Goal: Task Accomplishment & Management: Manage account settings

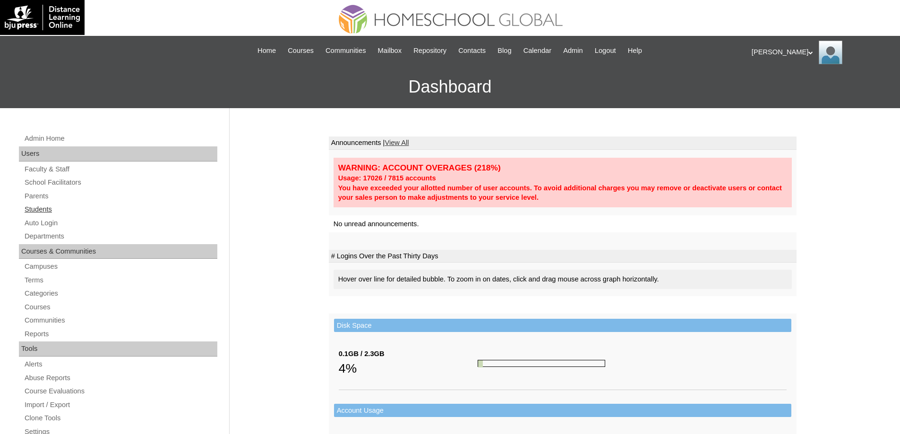
click at [50, 213] on link "Students" at bounding box center [121, 210] width 194 height 12
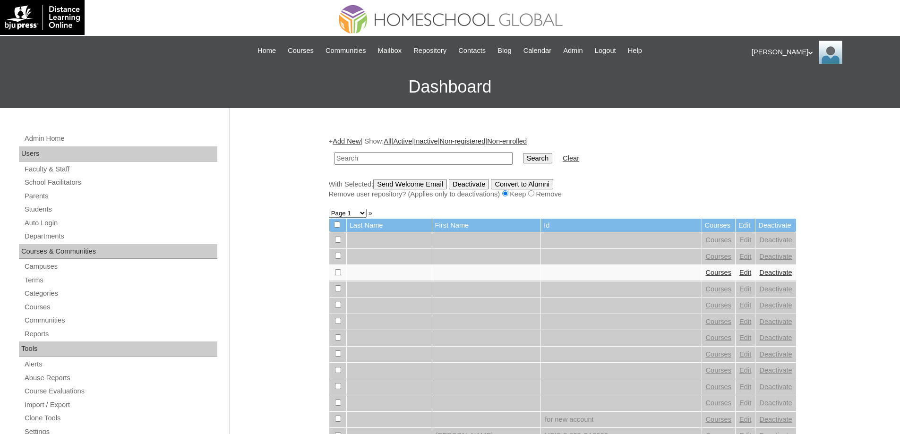
click at [419, 155] on input "text" at bounding box center [423, 158] width 178 height 13
type input "MHP0210-TECHPH2024"
click at [32, 193] on link "Parents" at bounding box center [121, 196] width 194 height 12
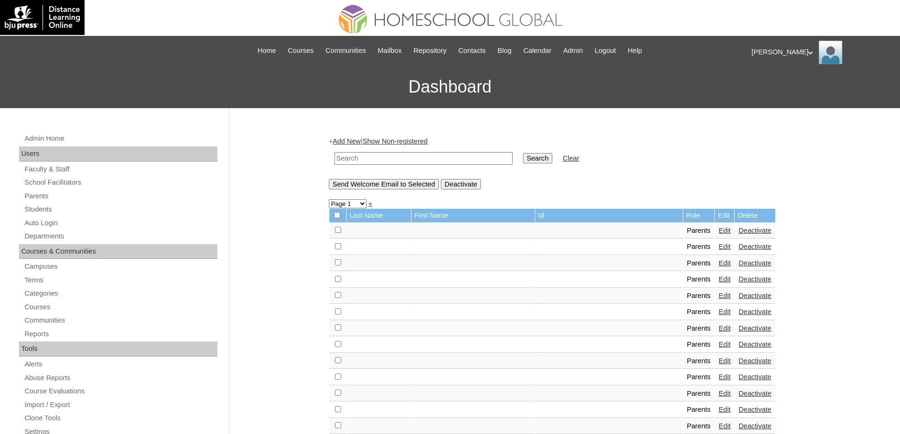
drag, startPoint x: 389, startPoint y: 159, endPoint x: 521, endPoint y: 162, distance: 131.8
click at [392, 159] on input "text" at bounding box center [423, 158] width 178 height 13
paste input "MHP0210-TECHPH2024"
type input "MHP0210-TECHPH2024"
click at [552, 161] on input "Search" at bounding box center [537, 158] width 29 height 10
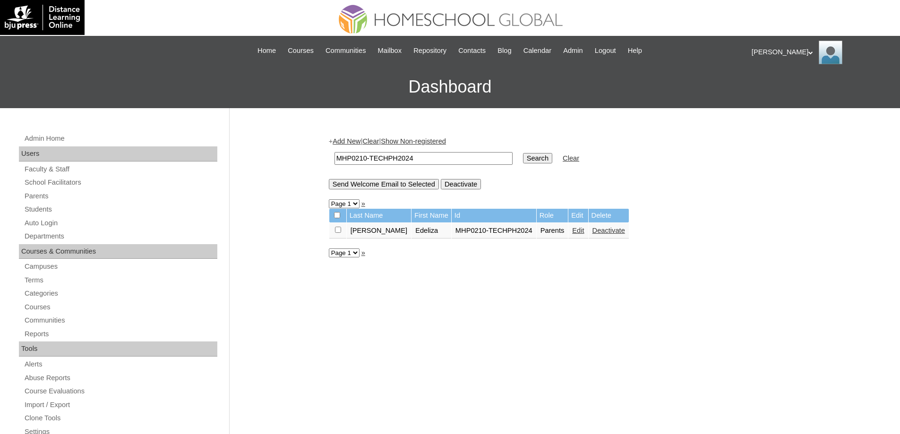
click at [572, 230] on link "Edit" at bounding box center [578, 231] width 12 height 8
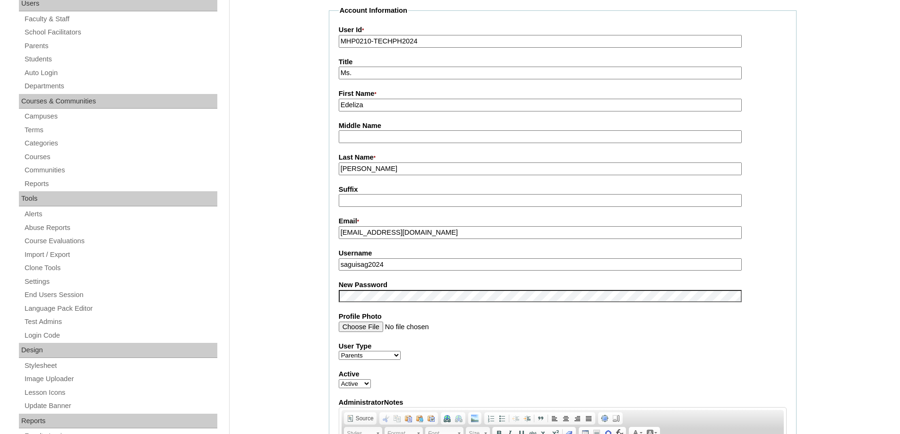
scroll to position [189, 0]
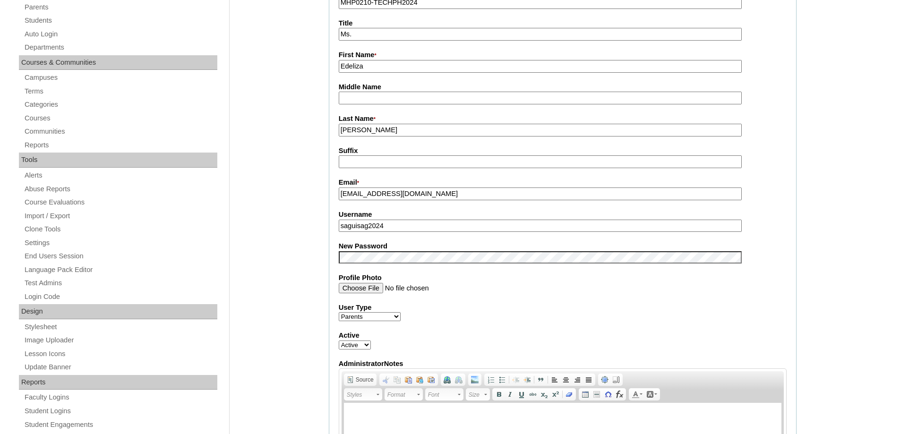
click at [374, 269] on fieldset "Account Information User Id * MHP0210-TECHPH2024 Title Ms. First Name * [GEOGRA…" at bounding box center [563, 249] width 468 height 565
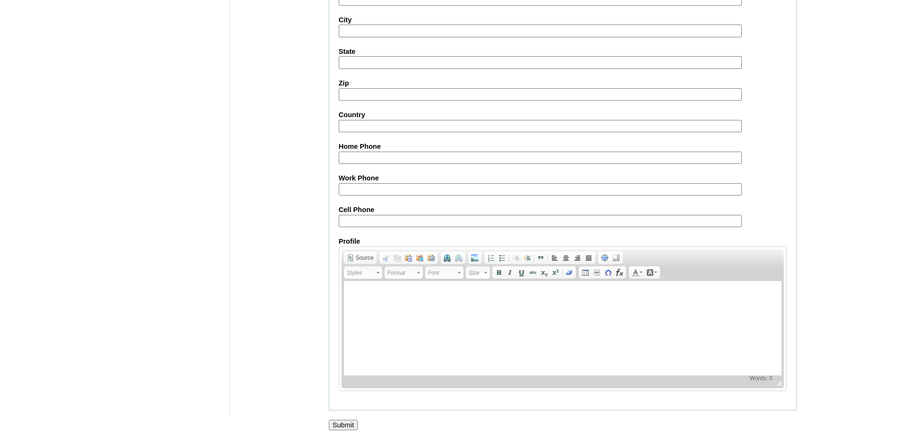
scroll to position [807, 0]
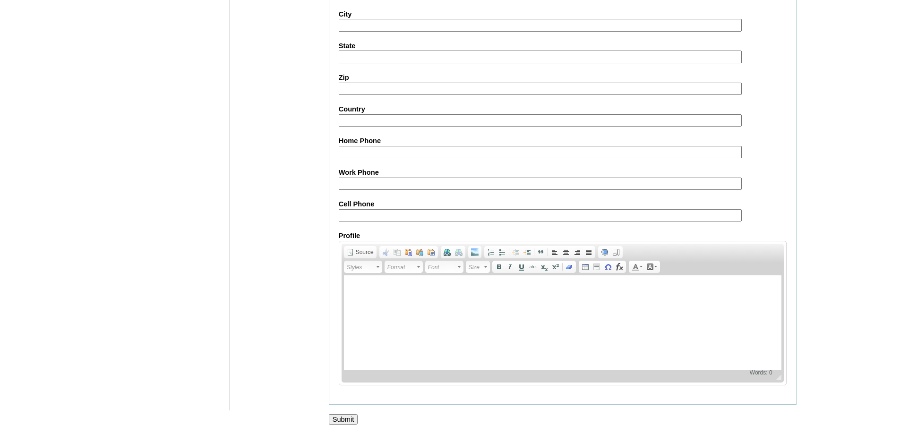
click at [337, 419] on input "Submit" at bounding box center [343, 419] width 29 height 10
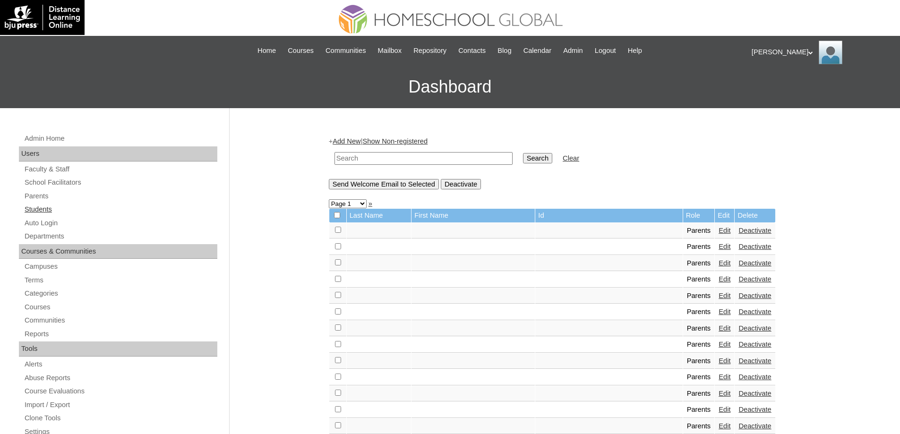
click at [63, 206] on link "Students" at bounding box center [121, 210] width 194 height 12
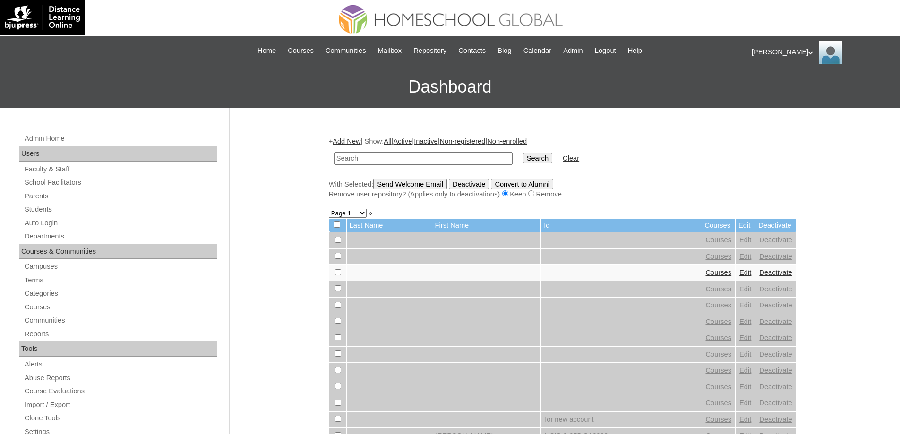
drag, startPoint x: 0, startPoint y: 0, endPoint x: 498, endPoint y: 166, distance: 524.8
click at [453, 162] on input "text" at bounding box center [423, 158] width 178 height 13
type input "MHS0251-TECHPH2024"
click at [553, 166] on td "Search" at bounding box center [537, 158] width 39 height 22
click at [552, 162] on input "Search" at bounding box center [537, 158] width 29 height 10
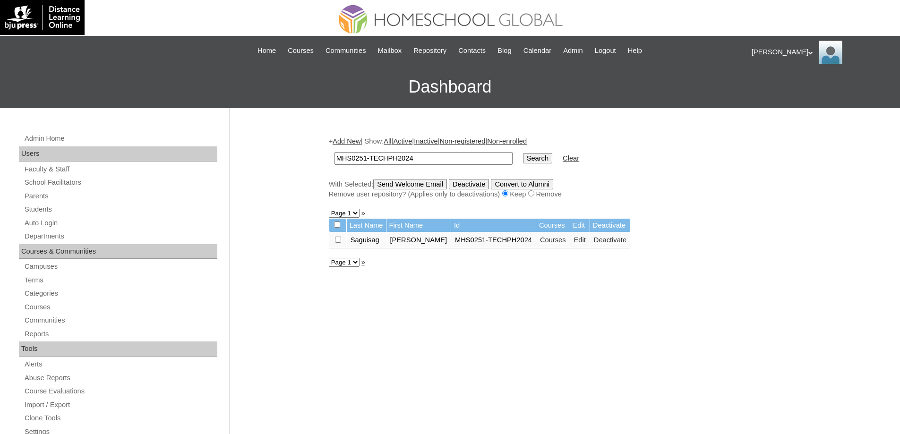
click at [560, 240] on link "Courses" at bounding box center [553, 240] width 26 height 8
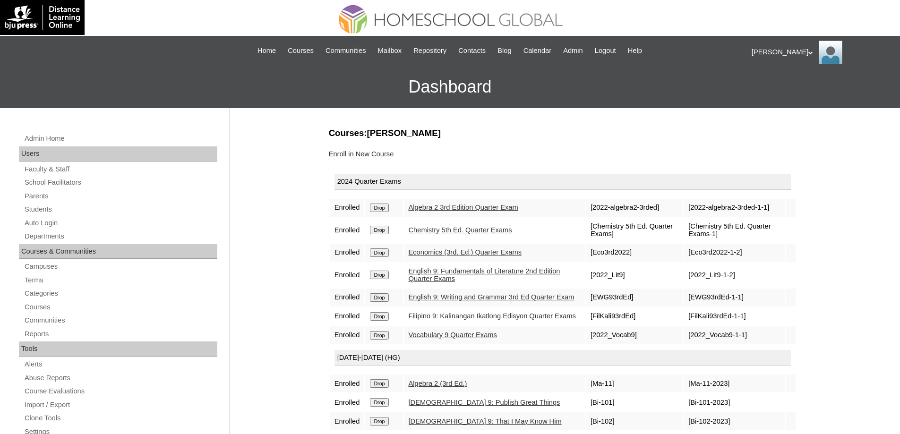
click at [394, 199] on td "Drop" at bounding box center [383, 208] width 37 height 18
click at [386, 207] on input "Drop" at bounding box center [379, 208] width 18 height 9
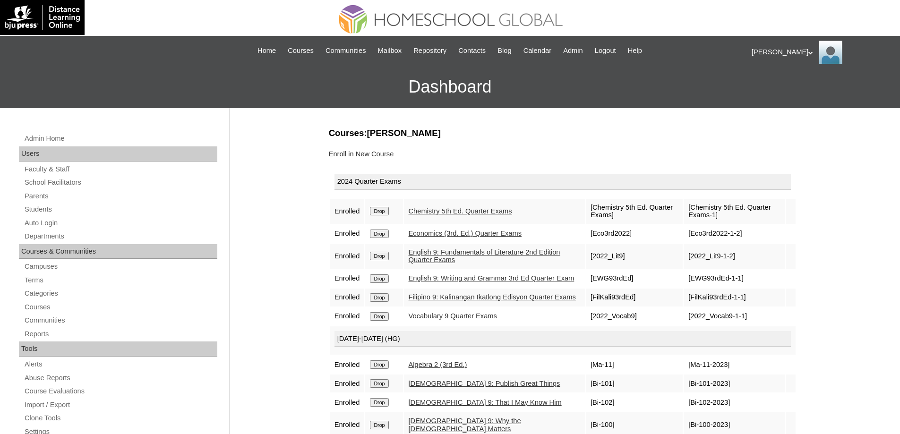
click at [387, 210] on input "Drop" at bounding box center [379, 211] width 18 height 9
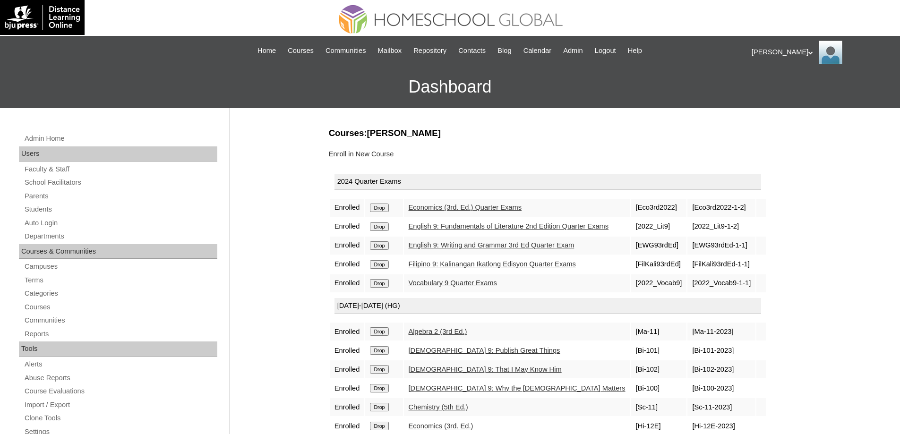
click at [383, 212] on input "Drop" at bounding box center [379, 208] width 18 height 9
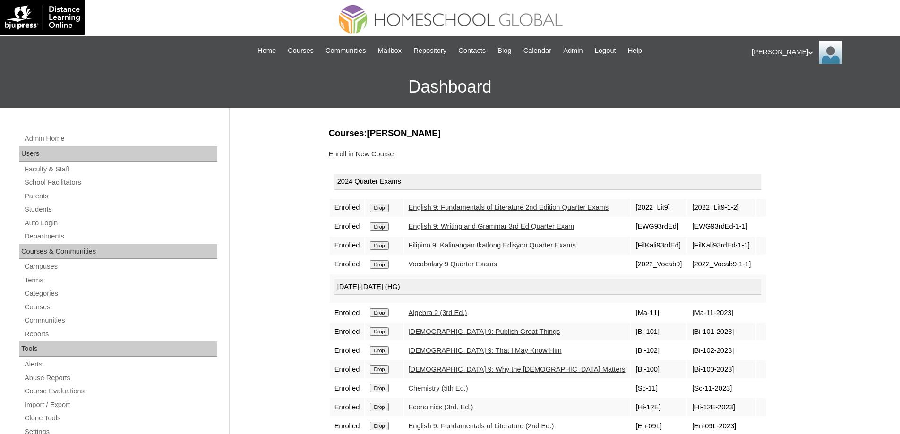
click at [380, 207] on input "Drop" at bounding box center [379, 208] width 18 height 9
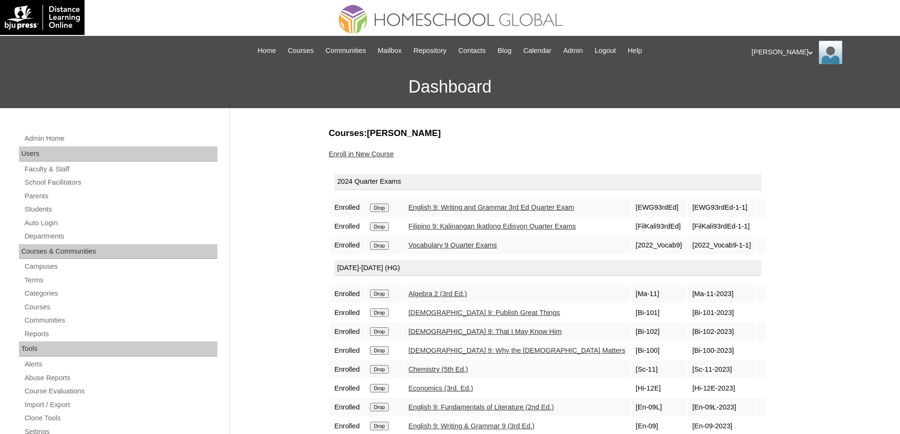
click at [386, 205] on input "Drop" at bounding box center [379, 208] width 18 height 9
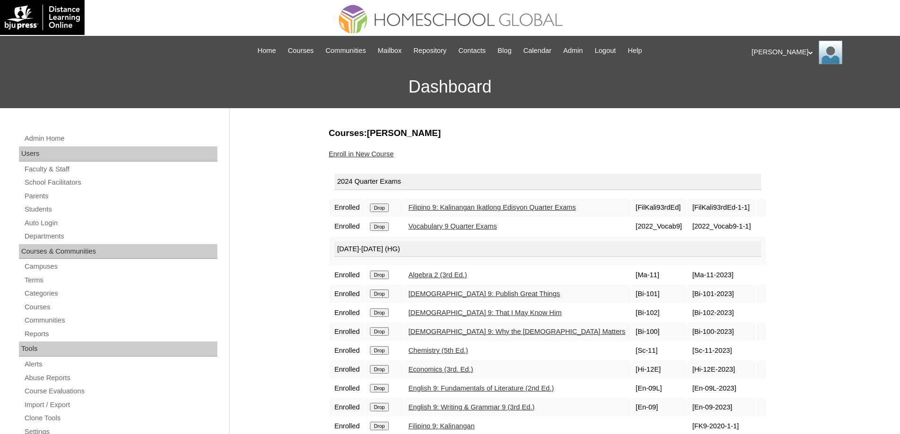
click at [385, 210] on input "Drop" at bounding box center [379, 208] width 18 height 9
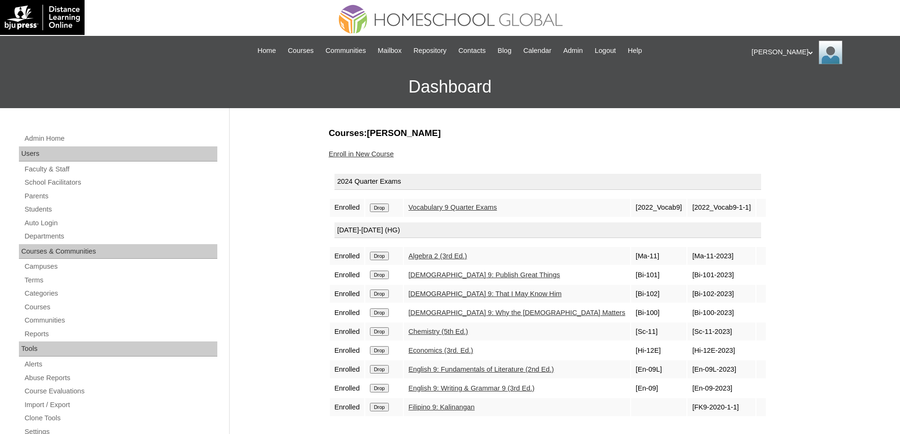
click at [385, 208] on input "Drop" at bounding box center [379, 208] width 18 height 9
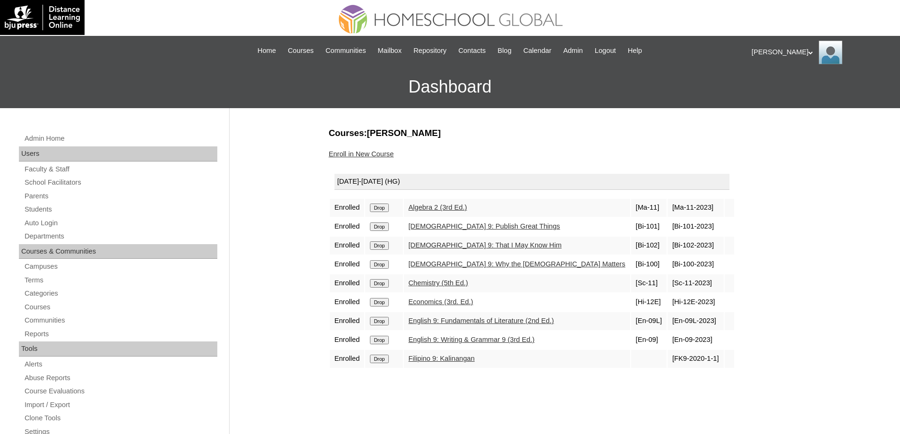
click at [385, 211] on input "Drop" at bounding box center [379, 208] width 18 height 9
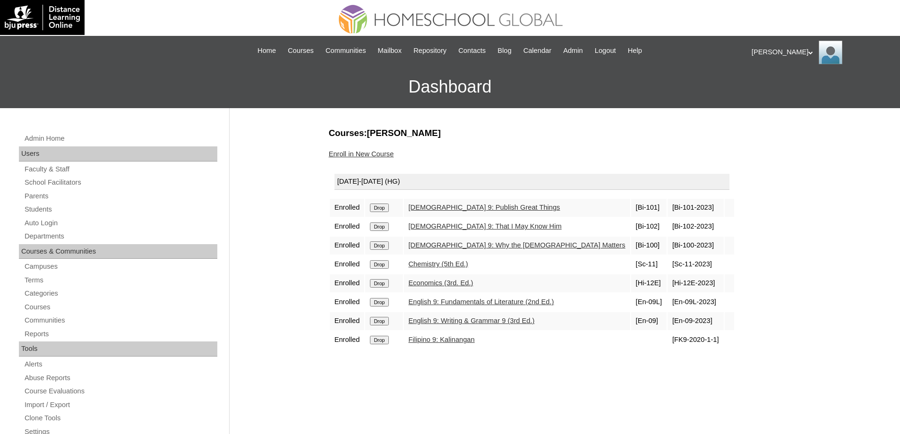
click at [385, 209] on input "Drop" at bounding box center [379, 208] width 18 height 9
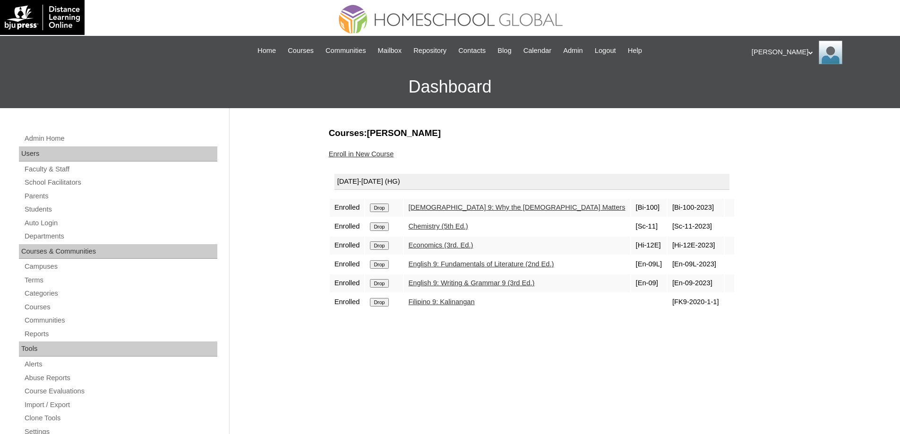
click at [384, 204] on input "Drop" at bounding box center [379, 208] width 18 height 9
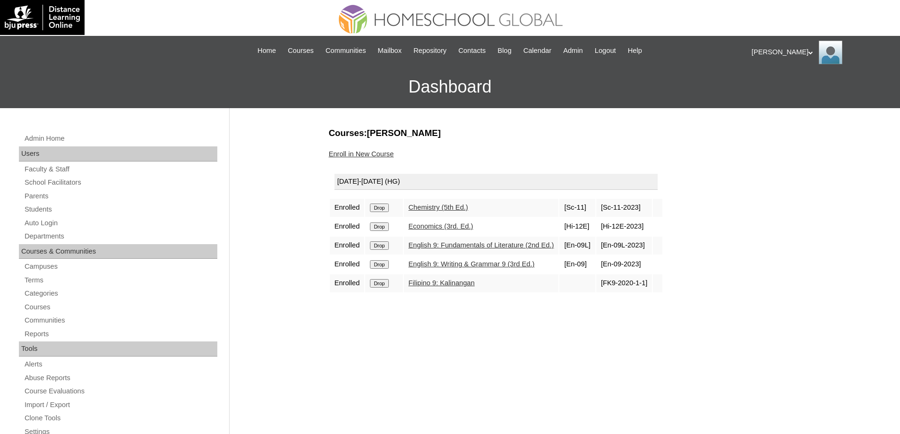
click at [388, 207] on input "Drop" at bounding box center [379, 208] width 18 height 9
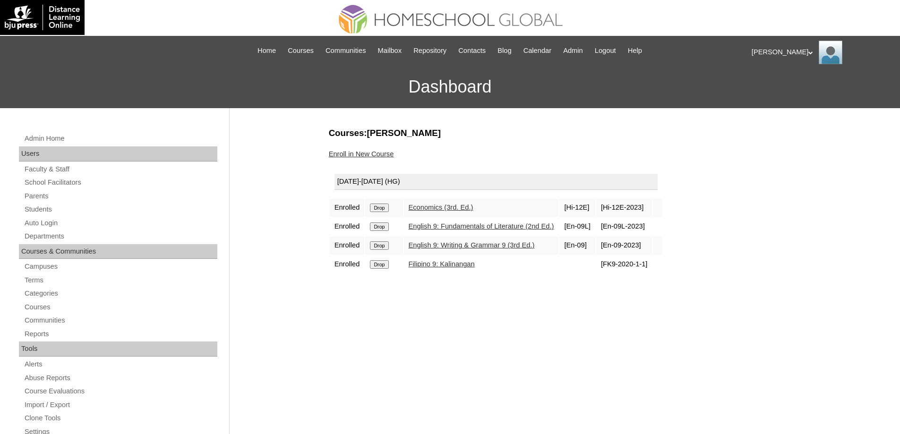
click at [385, 209] on input "Drop" at bounding box center [379, 208] width 18 height 9
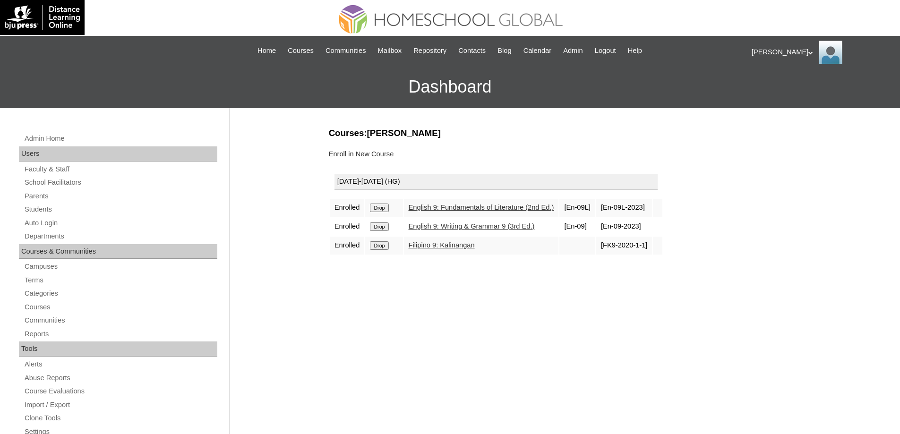
click at [388, 209] on input "Drop" at bounding box center [379, 208] width 18 height 9
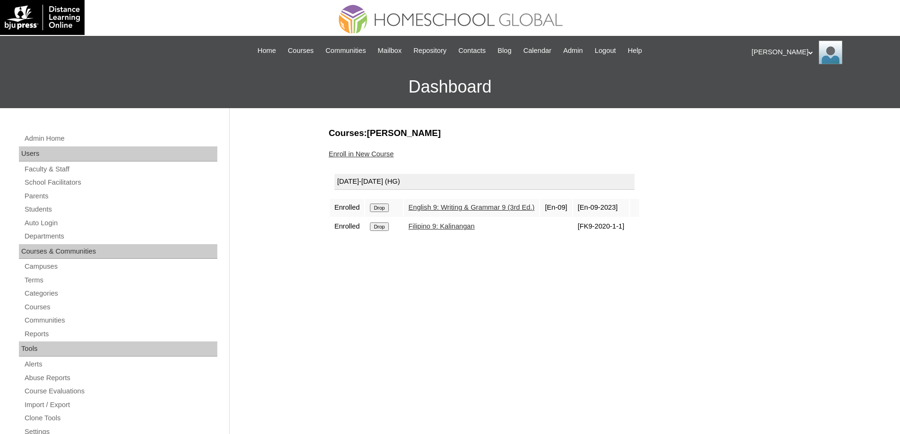
click at [386, 204] on input "Drop" at bounding box center [379, 208] width 18 height 9
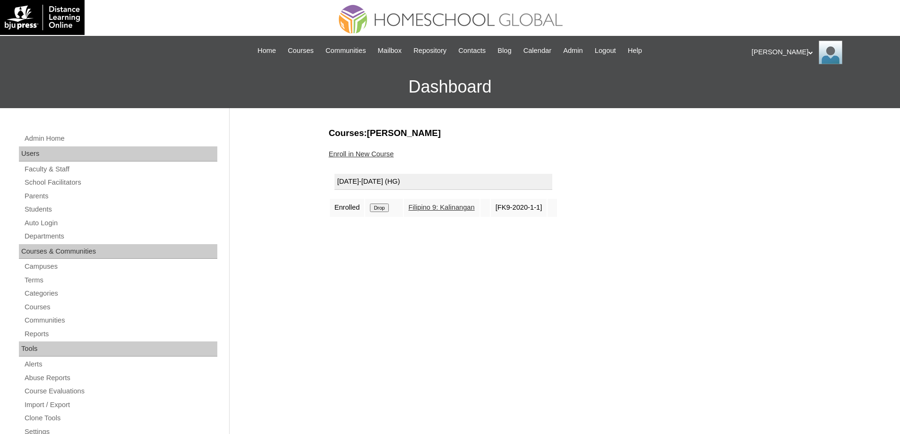
drag, startPoint x: 0, startPoint y: 0, endPoint x: 491, endPoint y: 34, distance: 492.5
click at [384, 207] on input "Drop" at bounding box center [379, 208] width 18 height 9
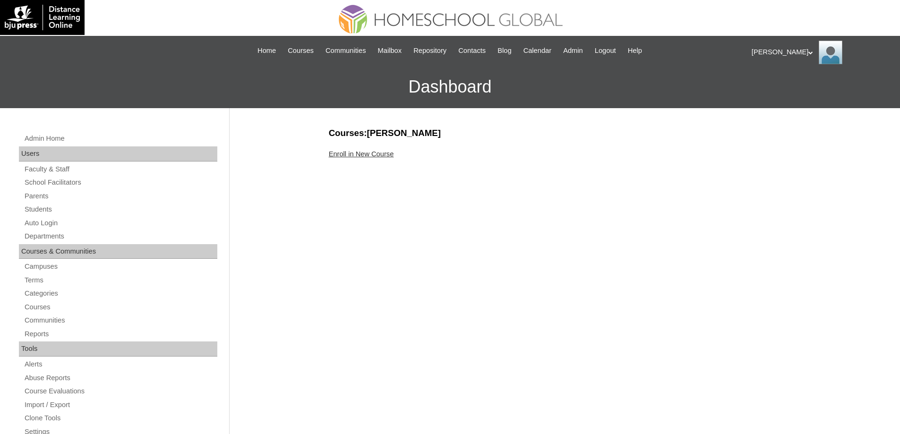
click at [377, 153] on link "Enroll in New Course" at bounding box center [361, 154] width 65 height 8
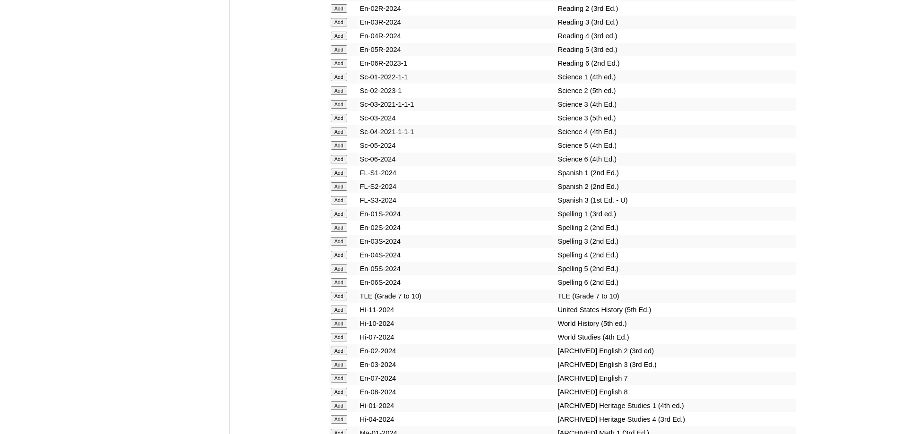
scroll to position [4016, 0]
click at [556, 99] on td "Science 2 (5th ed.)" at bounding box center [676, 92] width 240 height 13
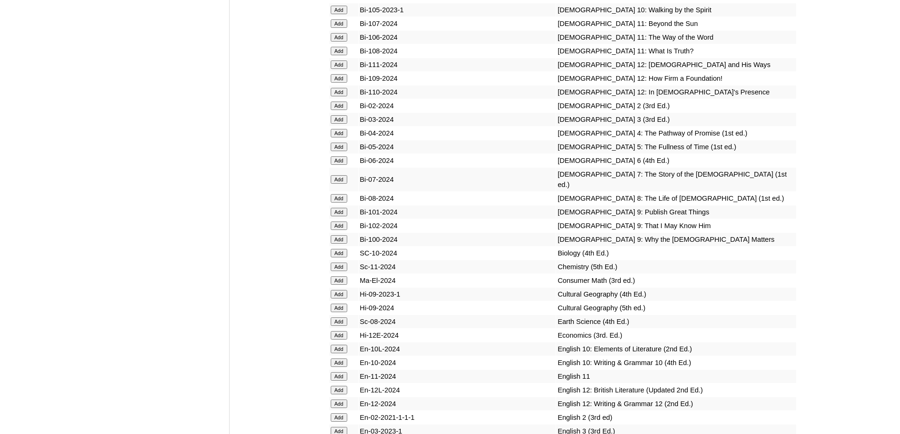
scroll to position [2598, 0]
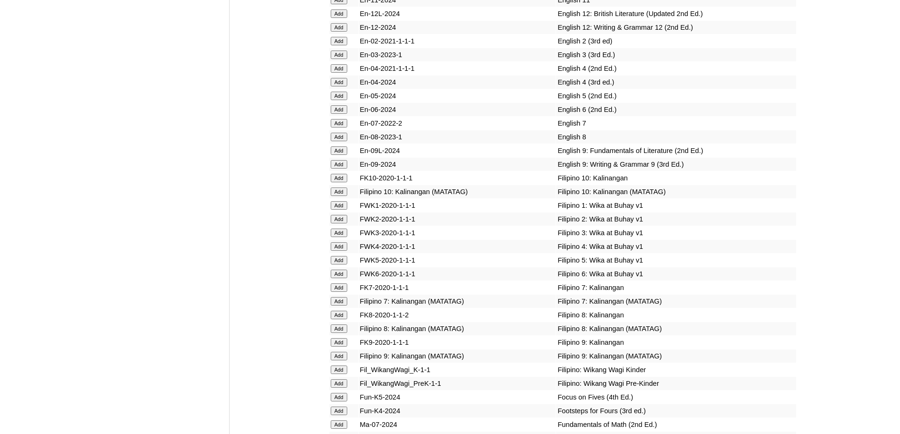
scroll to position [2914, 0]
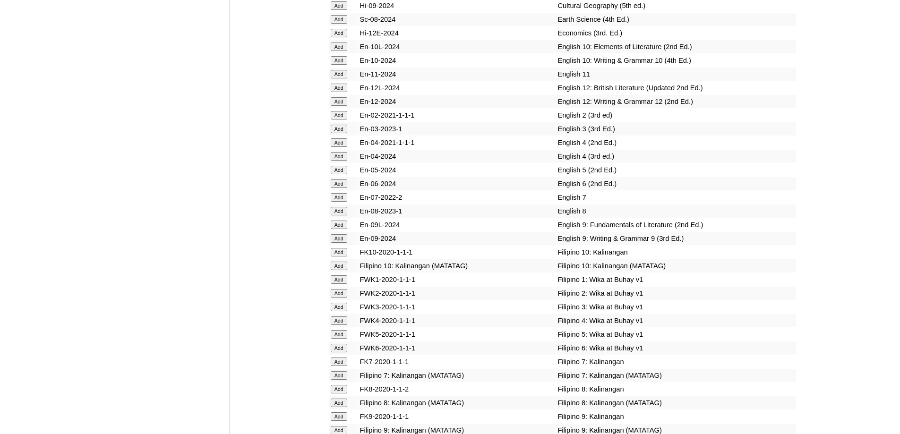
click at [335, 51] on input "Add" at bounding box center [339, 47] width 17 height 9
click at [336, 65] on input "Add" at bounding box center [339, 60] width 17 height 9
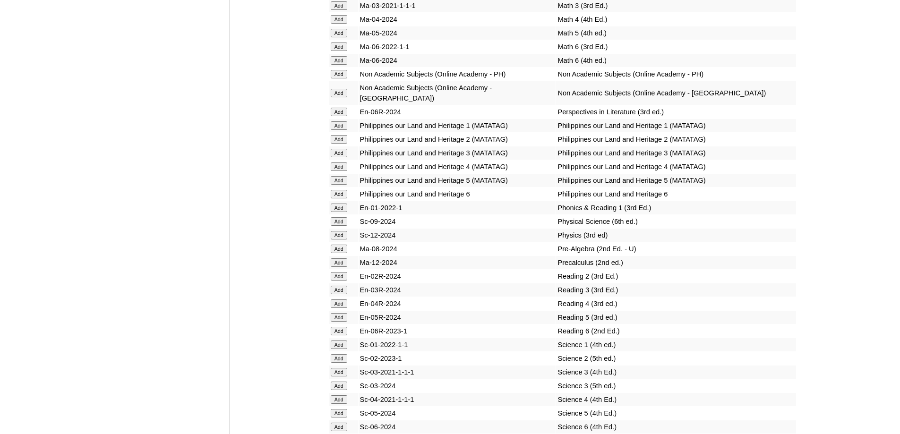
scroll to position [3764, 0]
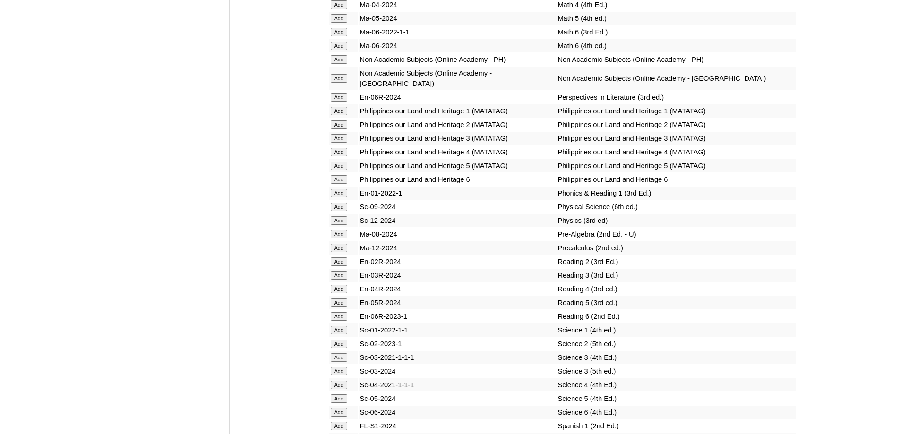
click at [344, 225] on input "Add" at bounding box center [339, 220] width 17 height 9
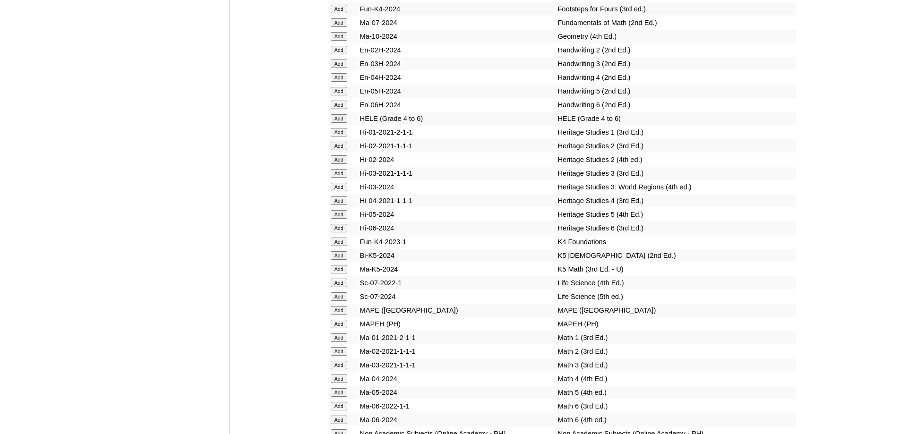
scroll to position [3414, 0]
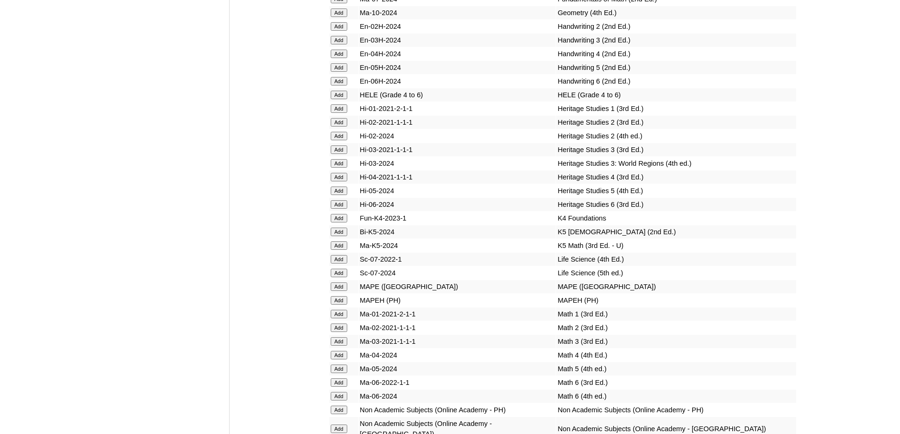
click at [340, 17] on input "Add" at bounding box center [339, 13] width 17 height 9
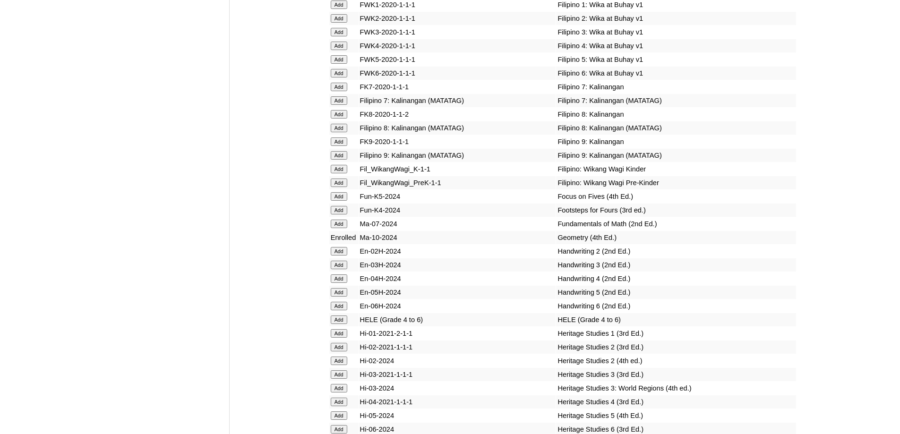
scroll to position [3184, 0]
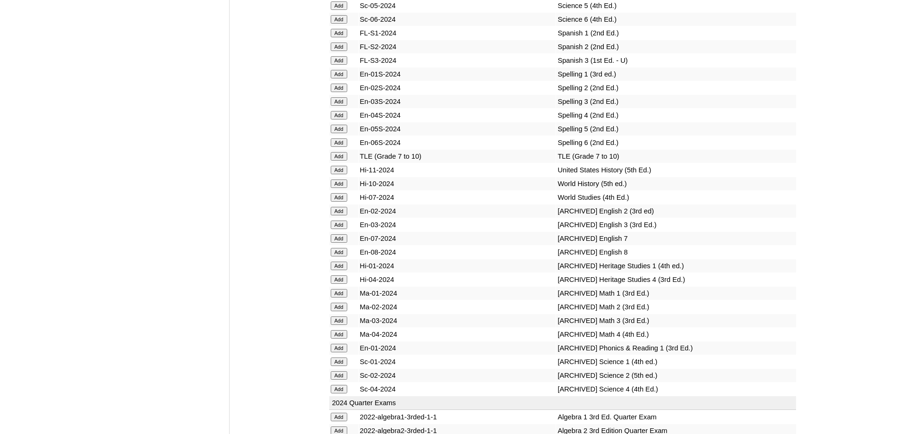
scroll to position [4178, 0]
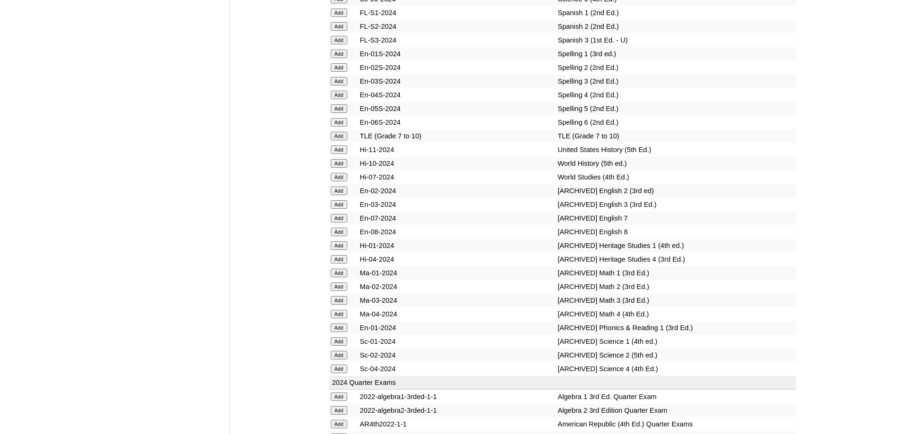
click at [338, 140] on input "Add" at bounding box center [339, 136] width 17 height 9
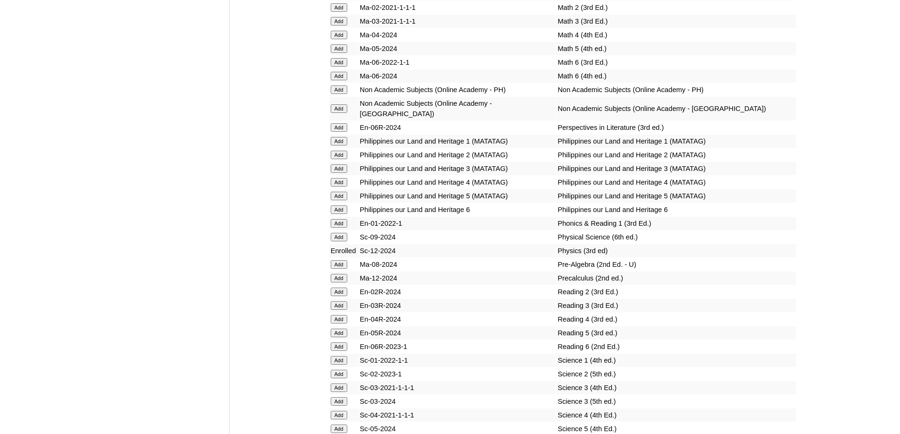
scroll to position [3729, 0]
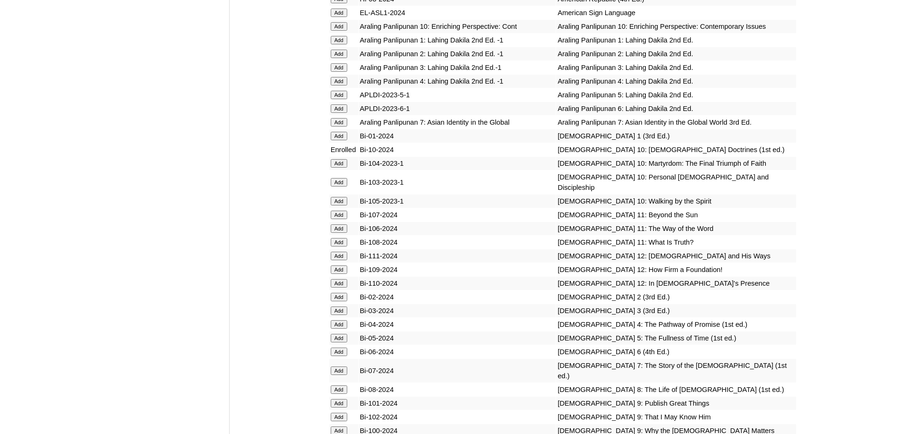
scroll to position [2417, 0]
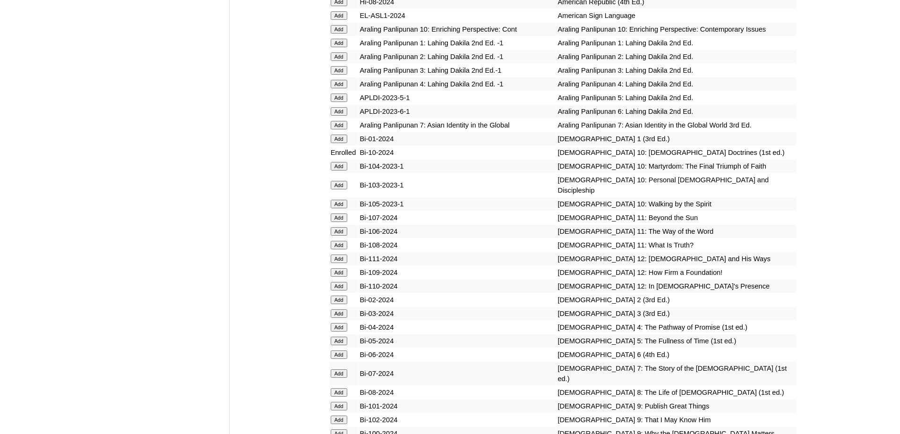
click at [338, 34] on input "Add" at bounding box center [339, 29] width 17 height 9
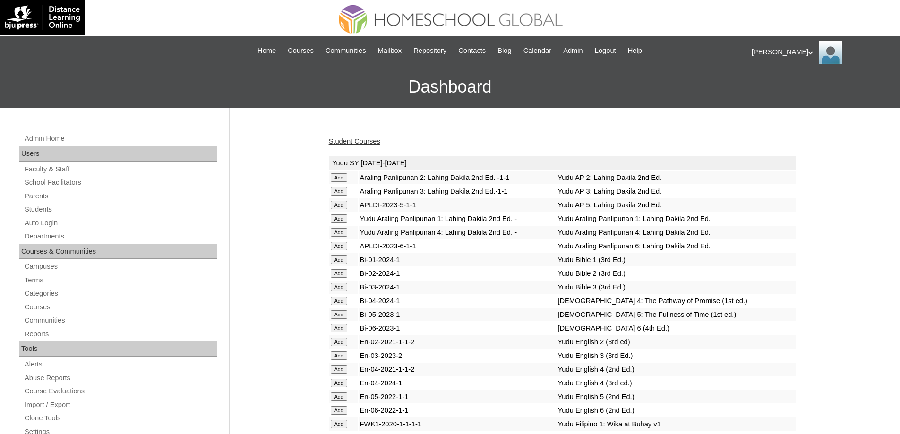
click at [351, 145] on link "Student Courses" at bounding box center [354, 141] width 51 height 8
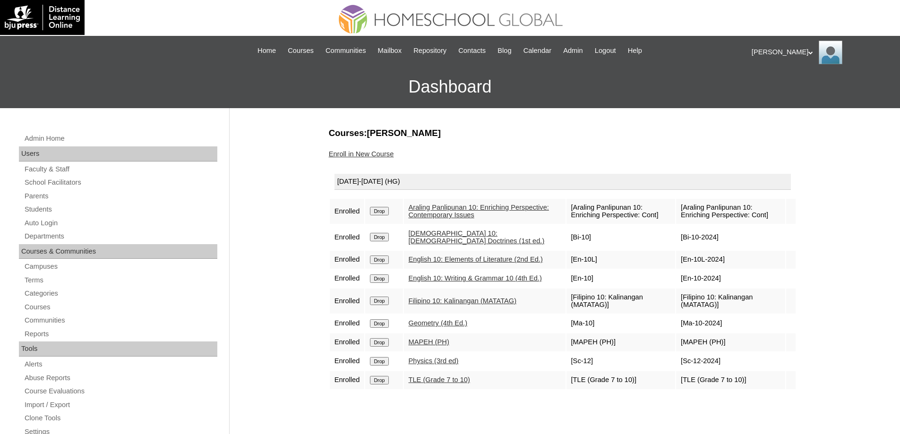
click at [380, 158] on div "Enroll in New Course" at bounding box center [563, 154] width 468 height 10
click at [352, 156] on link "Enroll in New Course" at bounding box center [361, 154] width 65 height 8
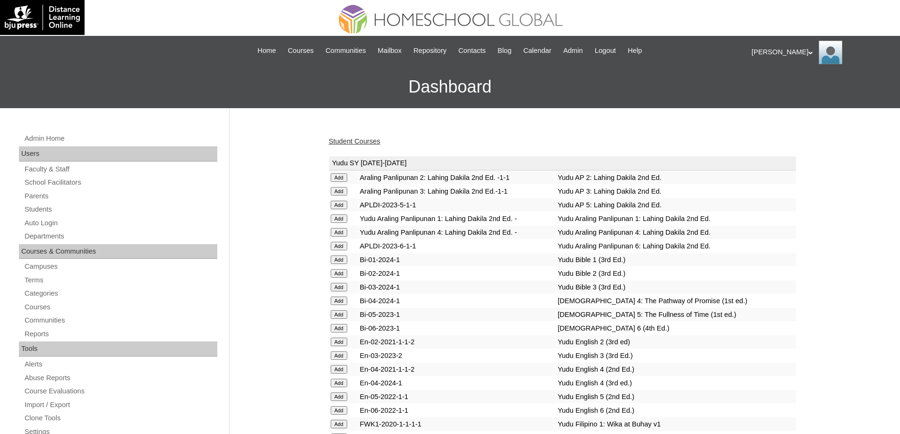
click at [362, 143] on link "Student Courses" at bounding box center [354, 141] width 51 height 8
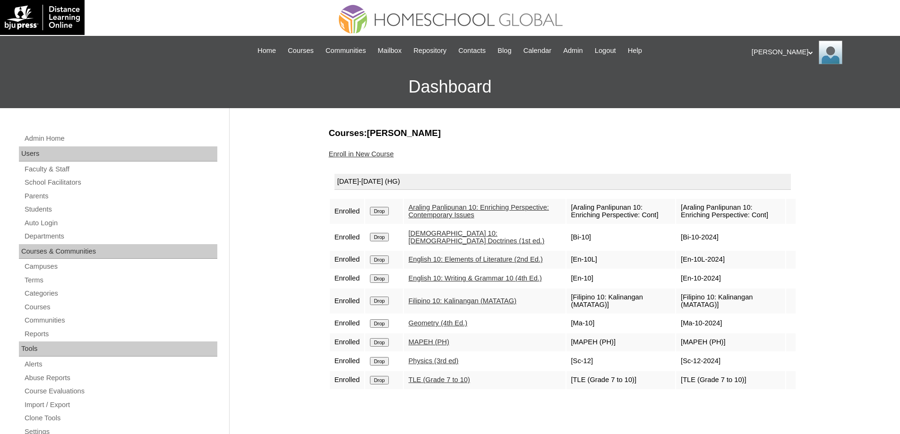
click at [385, 154] on link "Enroll in New Course" at bounding box center [361, 154] width 65 height 8
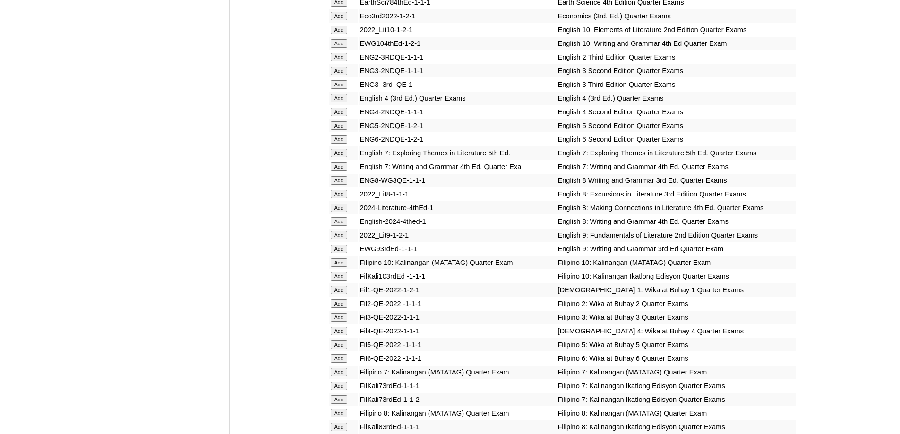
scroll to position [1181, 0]
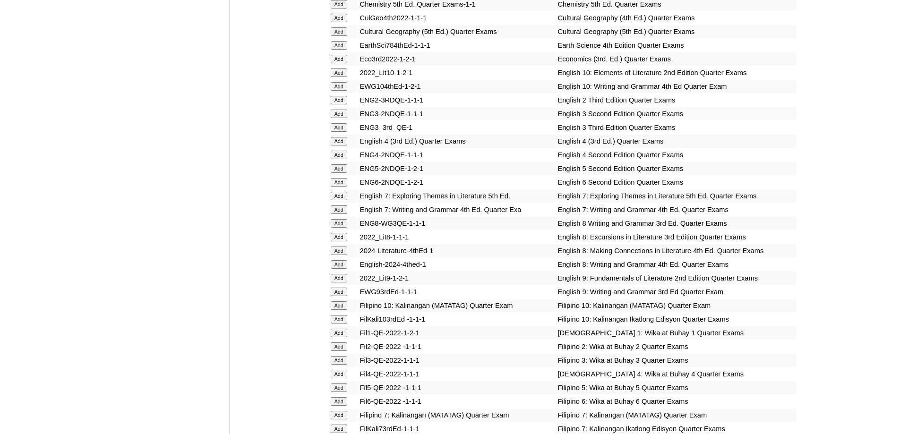
click at [339, 77] on input "Add" at bounding box center [339, 73] width 17 height 9
click at [338, 91] on input "Add" at bounding box center [339, 86] width 17 height 9
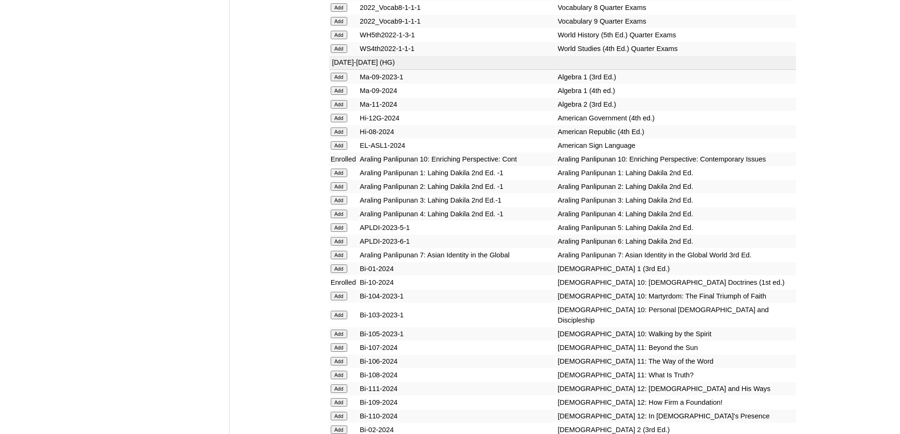
scroll to position [2105, 0]
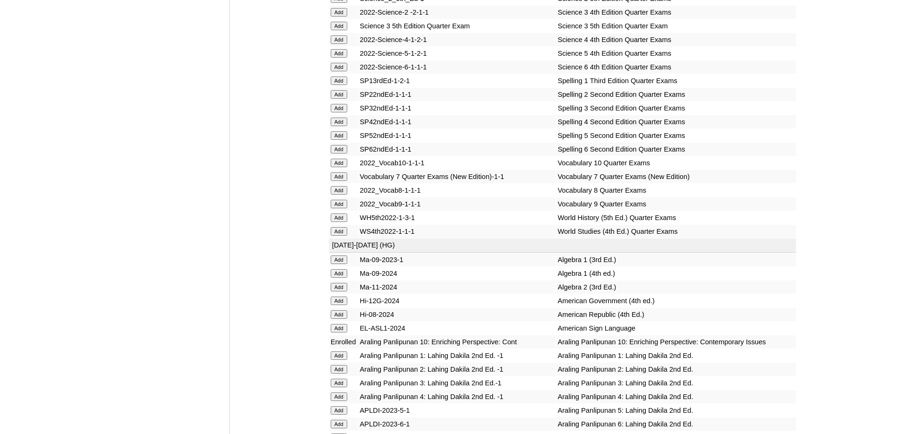
click at [343, 167] on input "Add" at bounding box center [339, 163] width 17 height 9
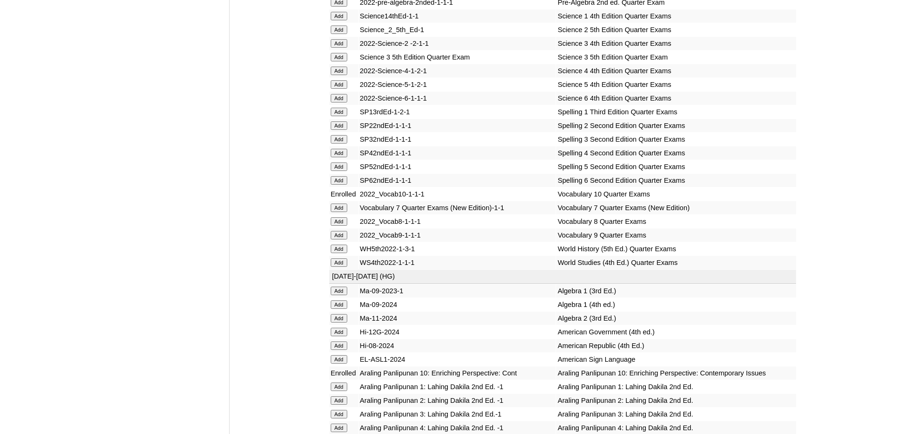
scroll to position [2044, 0]
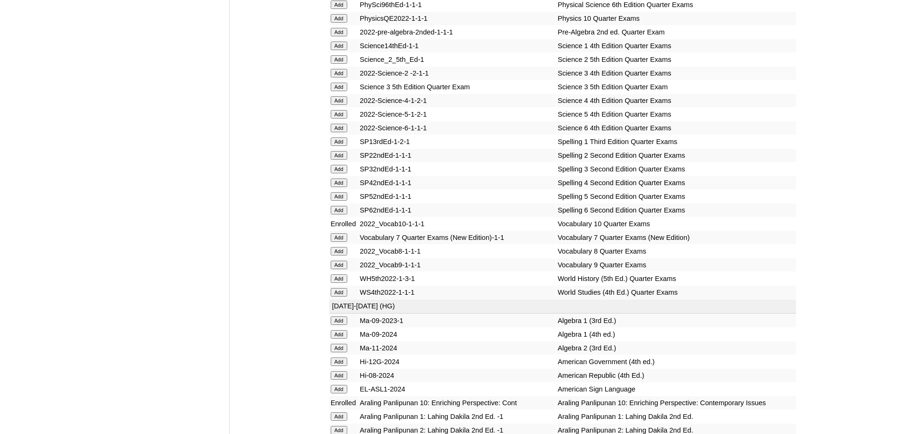
click at [341, 23] on input "Add" at bounding box center [339, 18] width 17 height 9
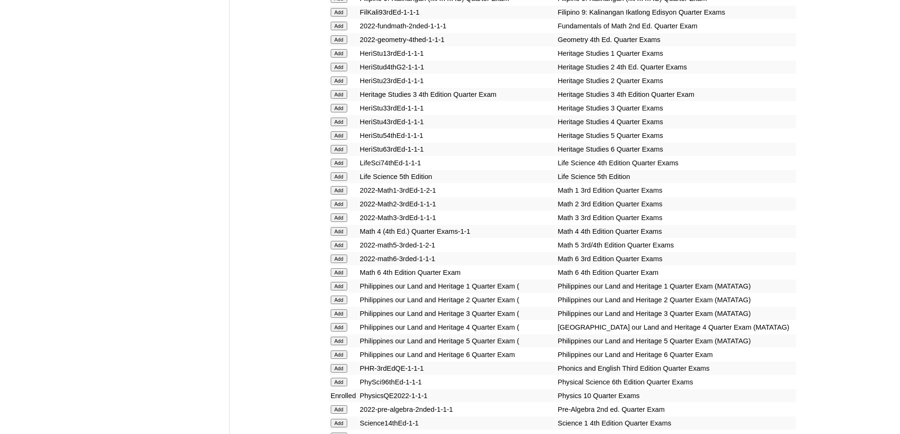
scroll to position [1659, 0]
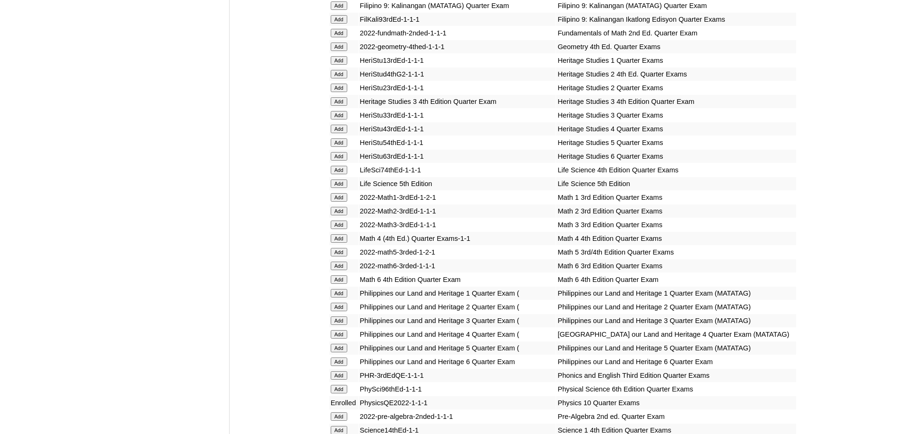
click at [342, 51] on input "Add" at bounding box center [339, 47] width 17 height 9
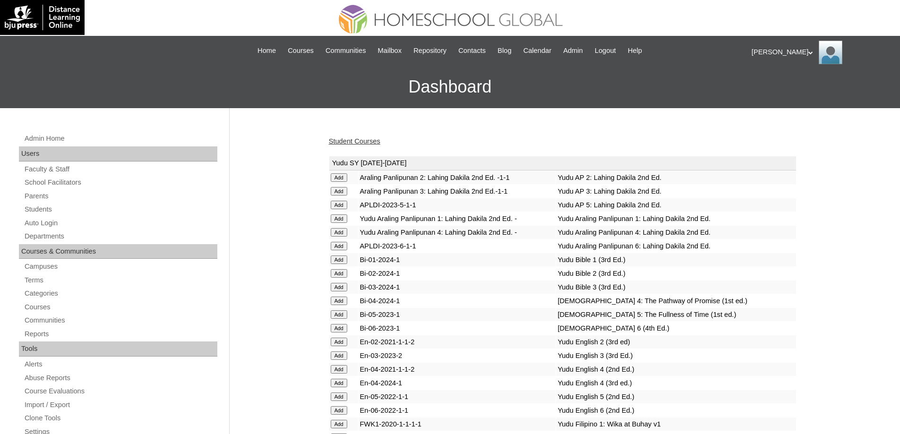
scroll to position [1393, 0]
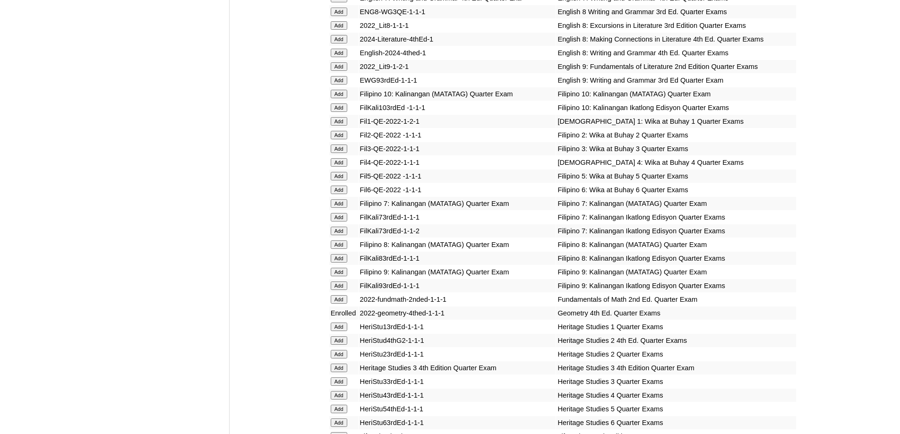
click at [337, 98] on input "Add" at bounding box center [339, 94] width 17 height 9
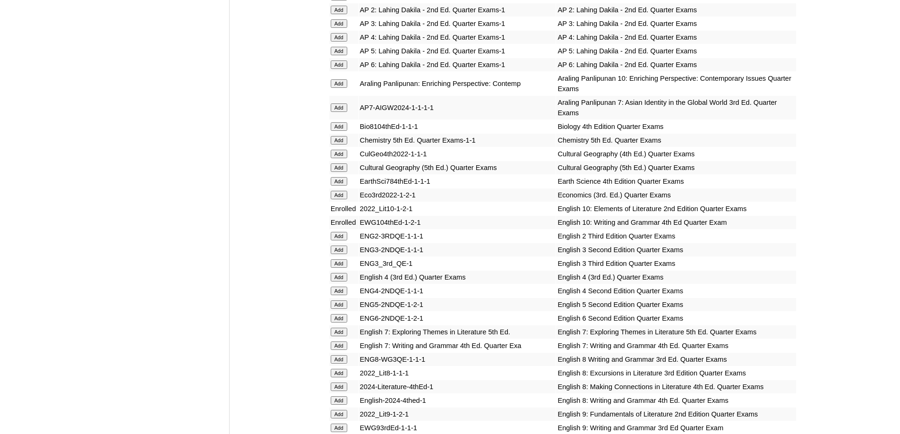
scroll to position [1062, 0]
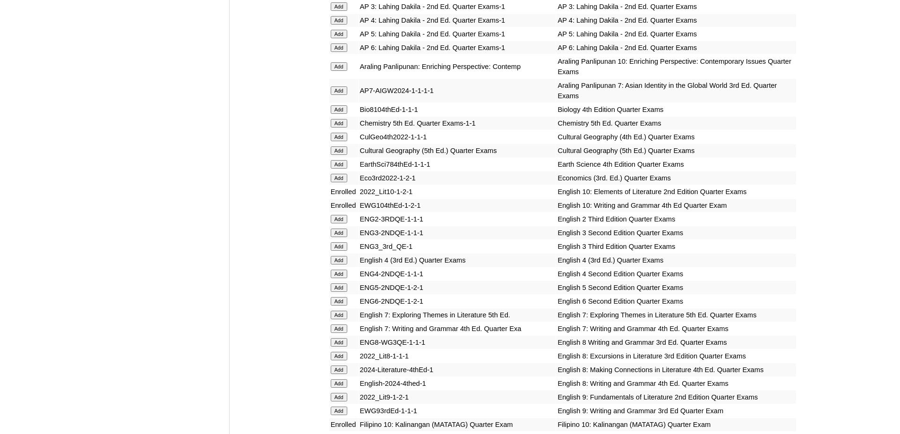
click at [339, 78] on td "Add" at bounding box center [343, 67] width 29 height 24
click at [337, 71] on input "Add" at bounding box center [339, 66] width 17 height 9
drag, startPoint x: 337, startPoint y: 96, endPoint x: 479, endPoint y: 88, distance: 141.5
click at [339, 71] on input "Add" at bounding box center [339, 66] width 17 height 9
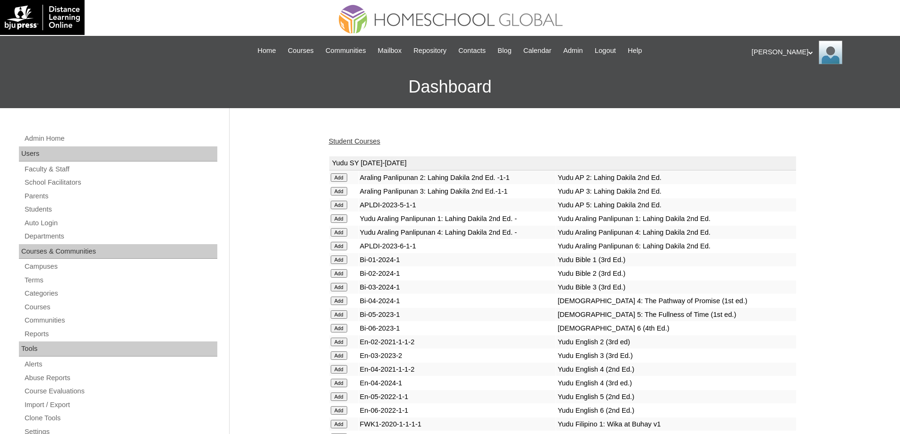
click at [365, 139] on link "Student Courses" at bounding box center [354, 141] width 51 height 8
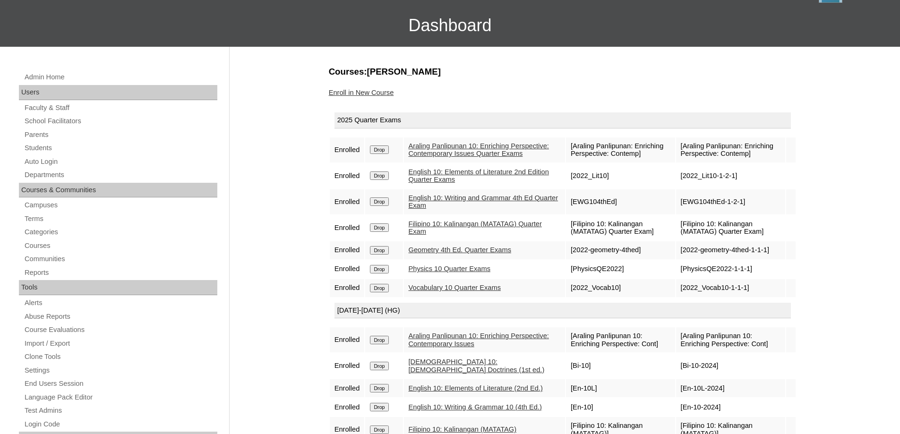
scroll to position [94, 0]
